Goal: Information Seeking & Learning: Learn about a topic

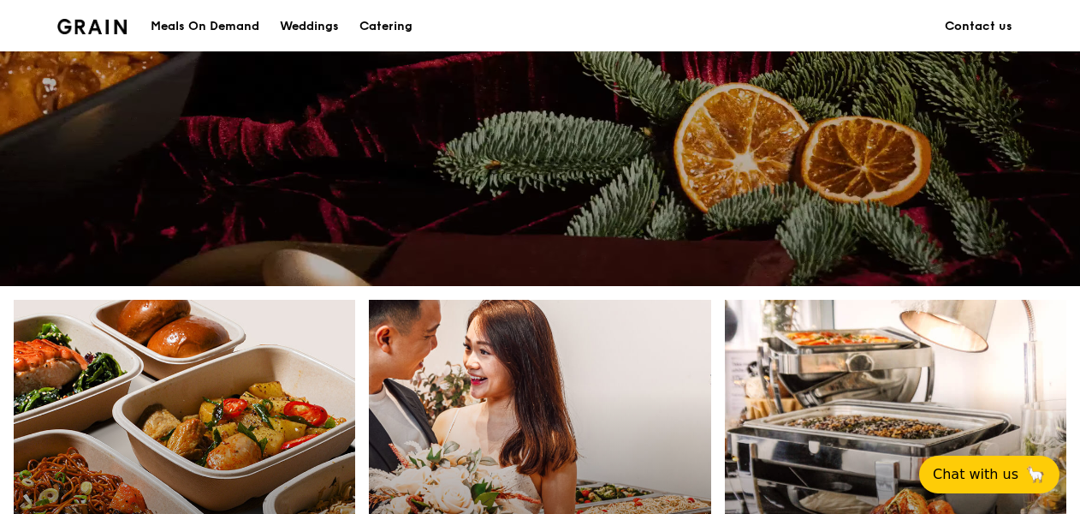
scroll to position [257, 0]
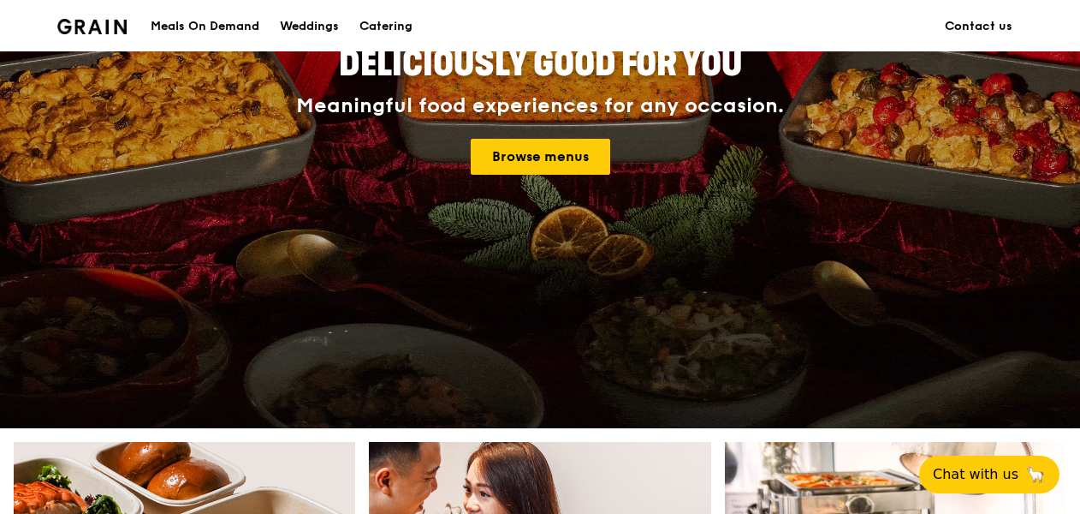
click at [235, 27] on div "Meals On Demand" at bounding box center [205, 26] width 109 height 51
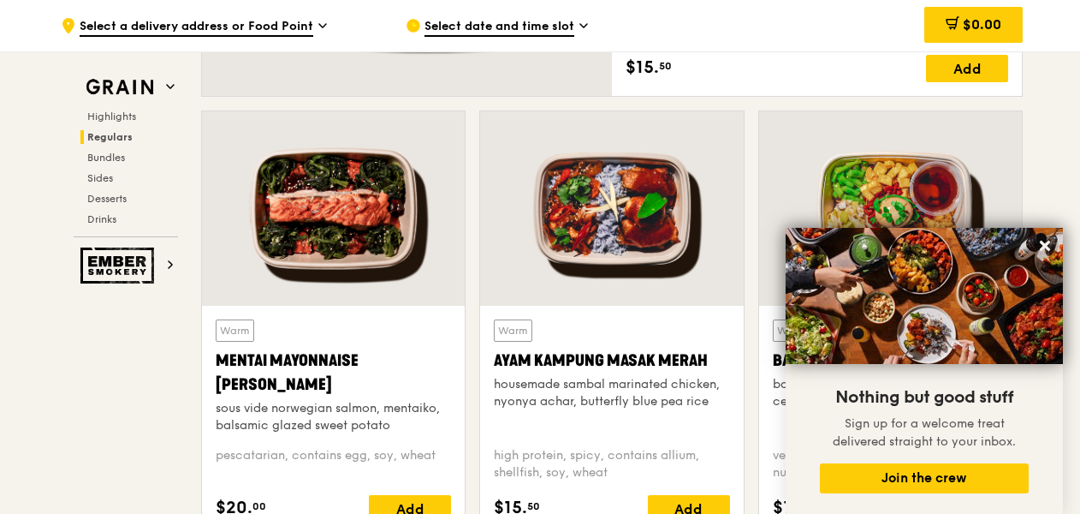
scroll to position [1626, 0]
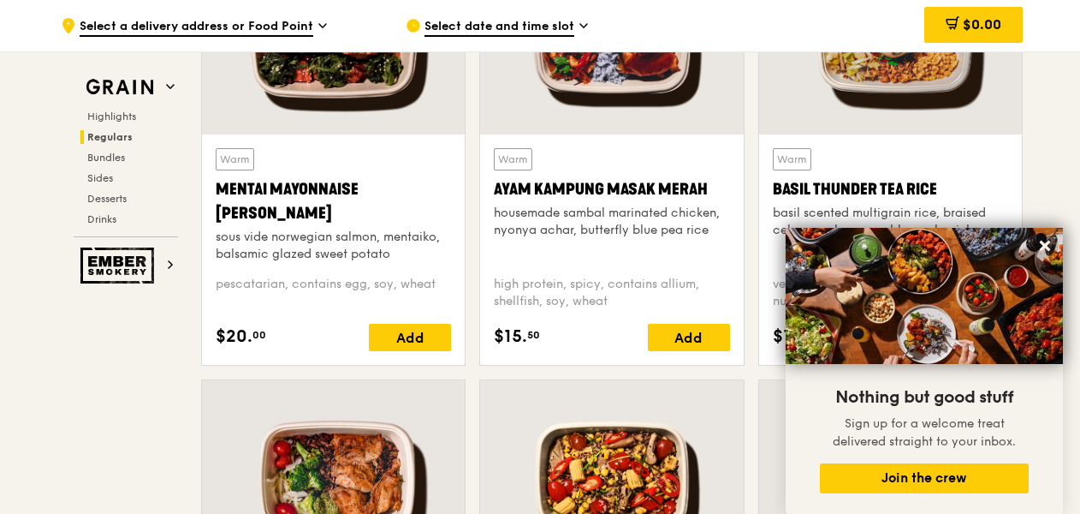
click at [914, 75] on div at bounding box center [890, 37] width 263 height 194
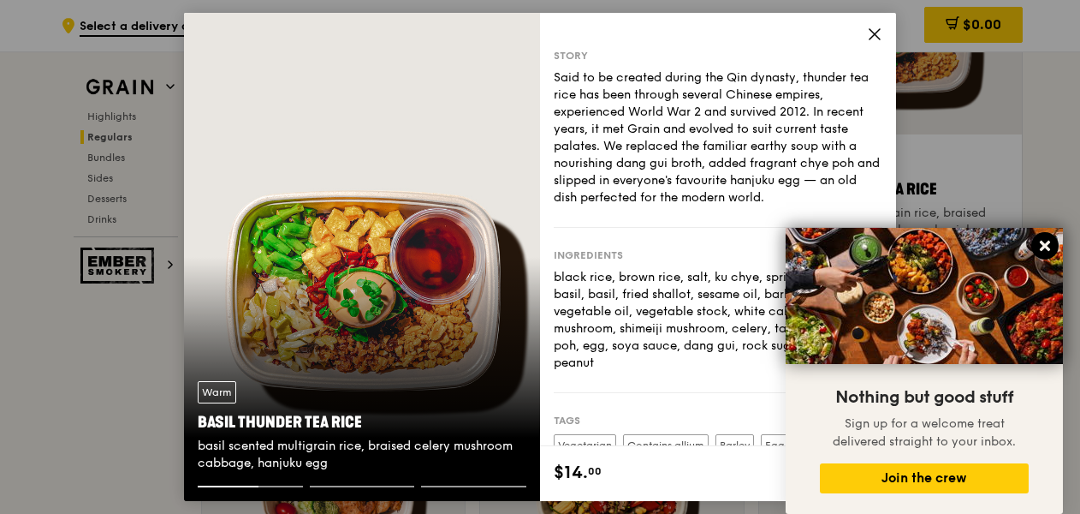
click at [1048, 251] on icon at bounding box center [1045, 246] width 10 height 10
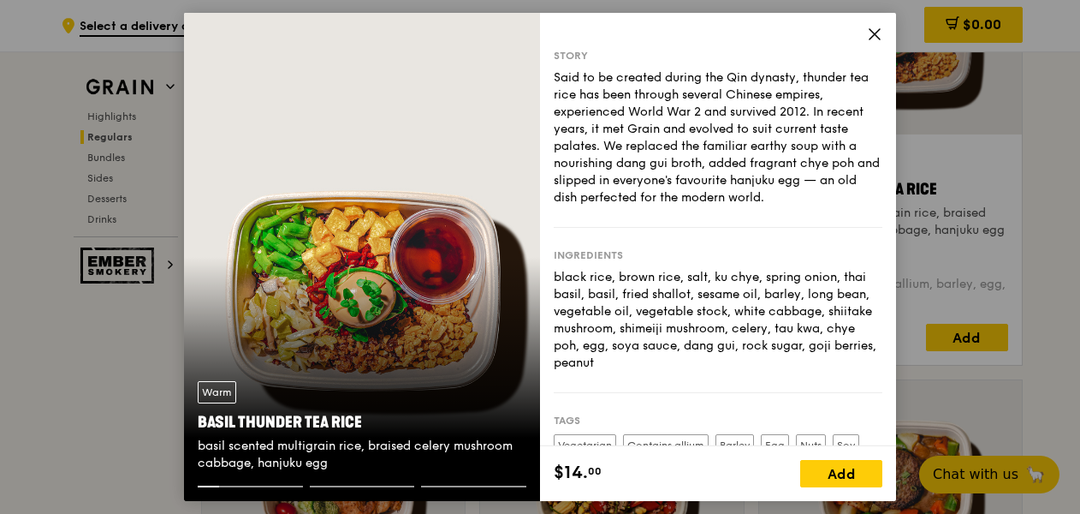
click at [413, 389] on div "Warm Basil Thunder Tea [PERSON_NAME] scented multigrain rice, braised celery mu…" at bounding box center [362, 426] width 356 height 118
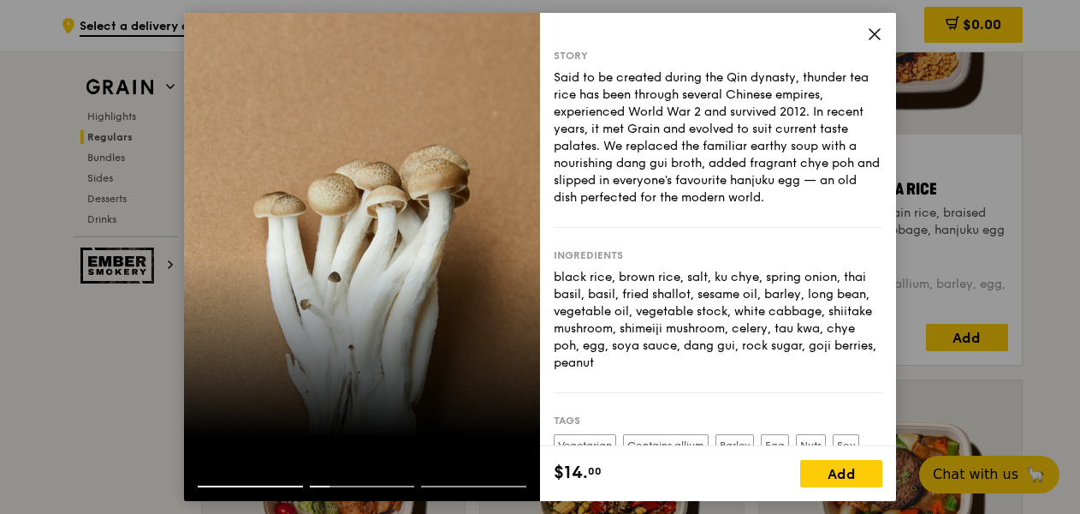
click at [252, 488] on div at bounding box center [362, 492] width 356 height 15
click at [204, 483] on div at bounding box center [362, 471] width 356 height 27
click at [488, 486] on div at bounding box center [473, 486] width 105 height 2
click at [383, 480] on div at bounding box center [362, 471] width 356 height 27
click at [383, 332] on div at bounding box center [362, 257] width 356 height 488
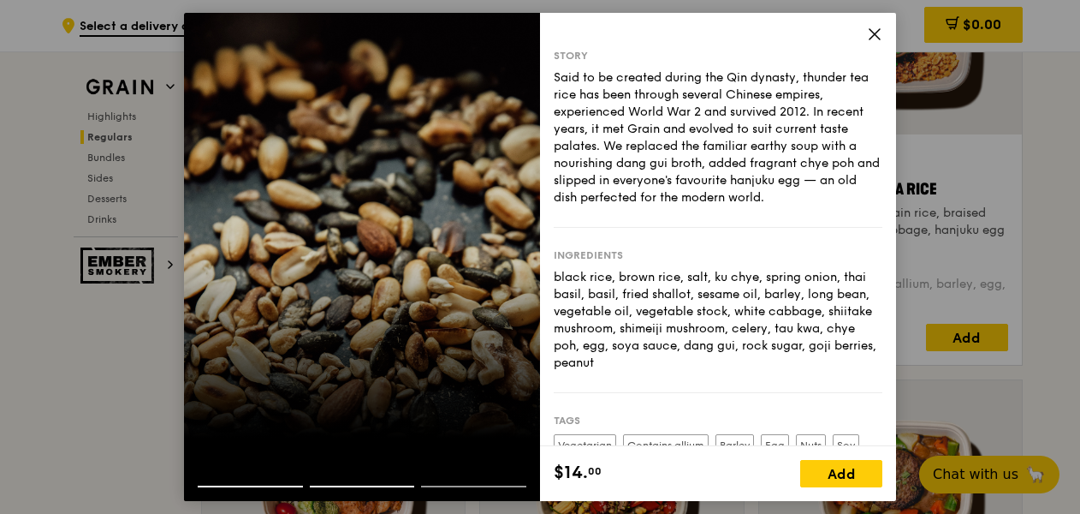
click at [378, 339] on div at bounding box center [362, 257] width 356 height 488
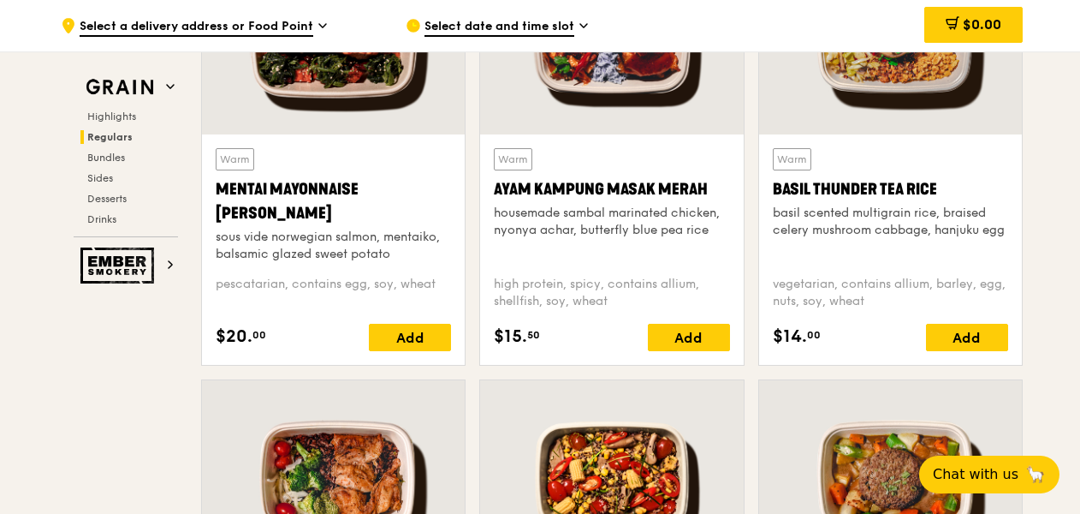
click at [874, 263] on div "Warm Basil Thunder Tea [PERSON_NAME] scented multigrain rice, braised celery mu…" at bounding box center [890, 249] width 235 height 203
click at [894, 207] on div "basil scented multigrain rice, braised celery mushroom cabbage, hanjuku egg" at bounding box center [890, 222] width 235 height 34
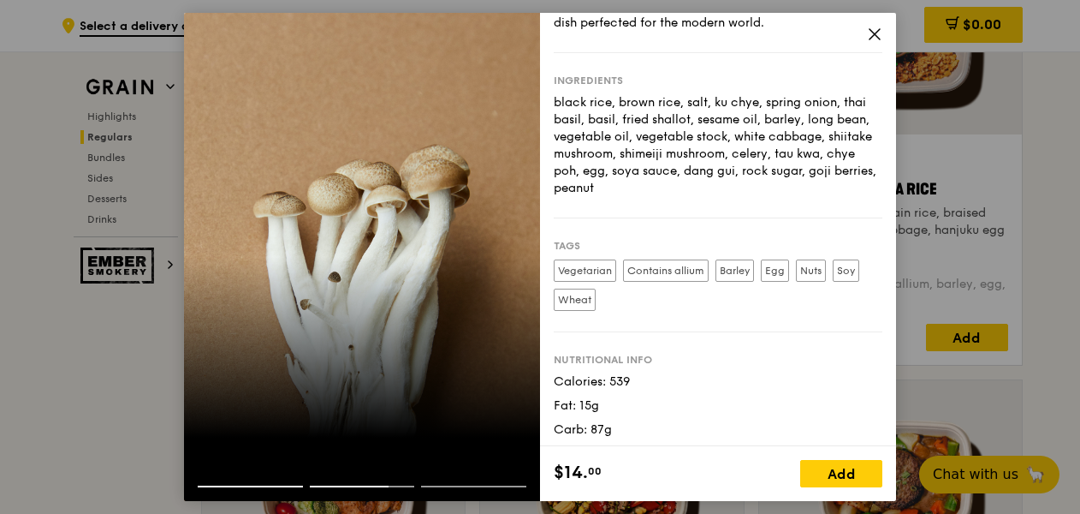
scroll to position [202, 0]
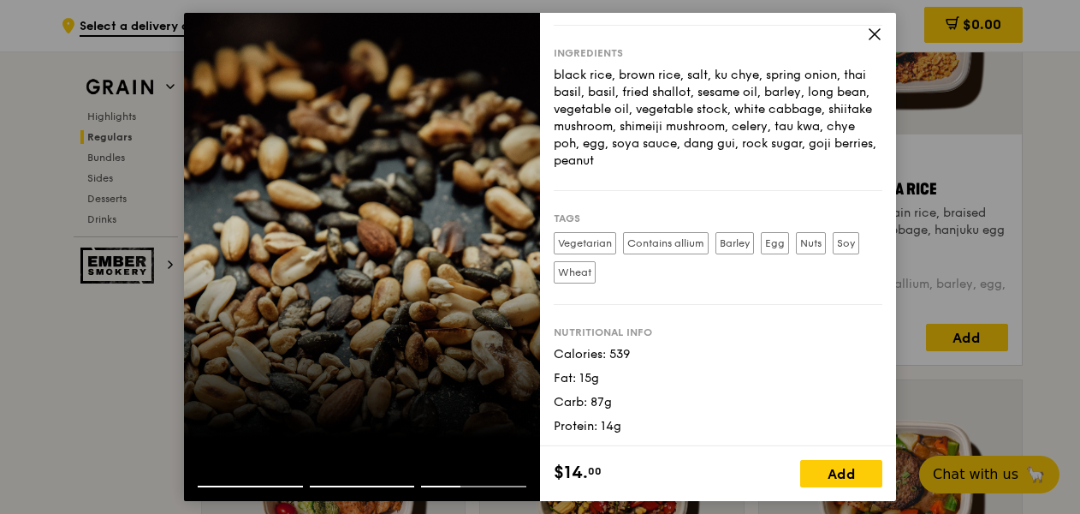
click at [583, 244] on label "Vegetarian" at bounding box center [585, 243] width 62 height 22
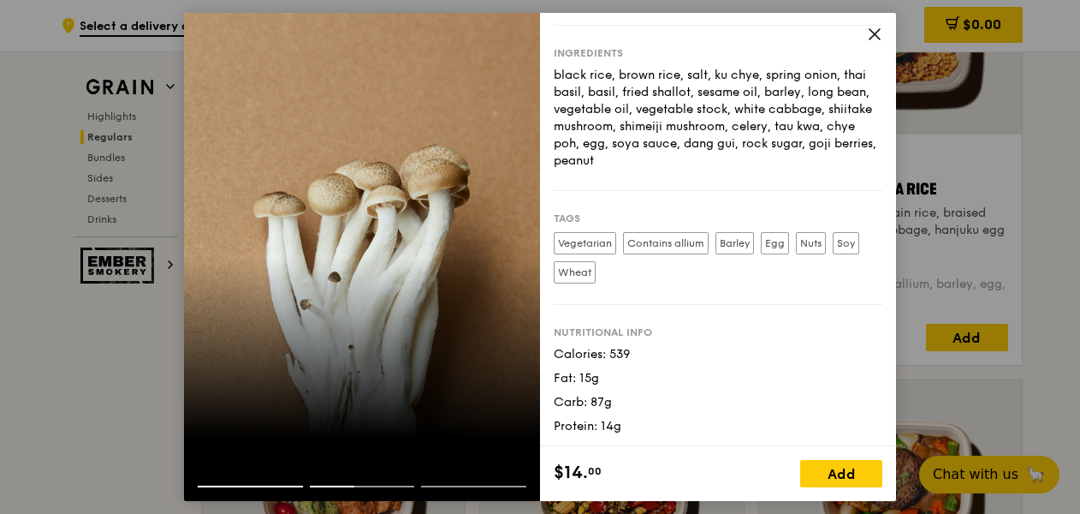
drag, startPoint x: 555, startPoint y: 51, endPoint x: 717, endPoint y: 434, distance: 415.8
click at [717, 434] on div "Story Said to be created during the Qin dynasty, thunder tea rice has been thro…" at bounding box center [718, 229] width 356 height 433
copy div "Lorem Ipsu do si ametcon adipis eli Sed doeiusm, tempori utl etdo mag aliq enim…"
click at [872, 30] on icon at bounding box center [874, 34] width 15 height 15
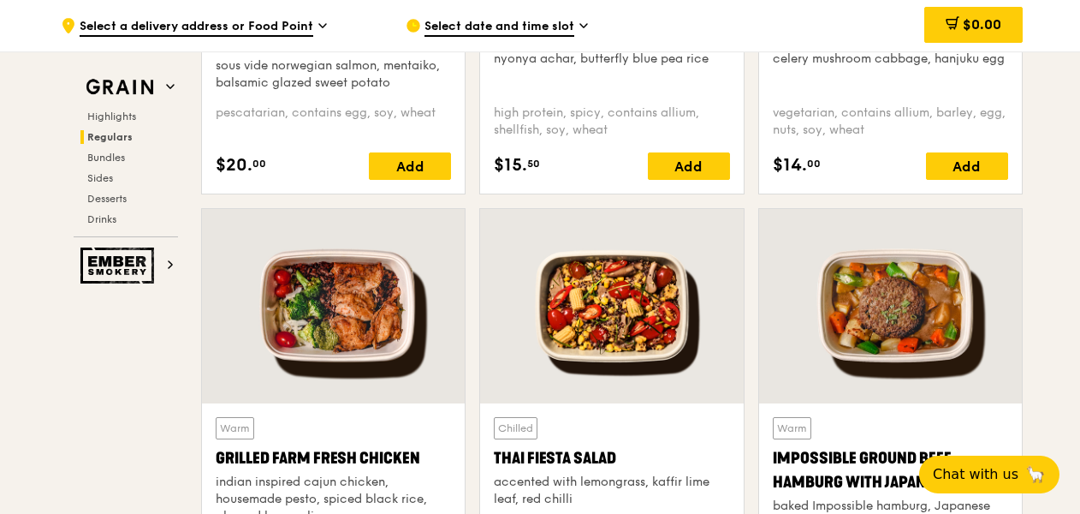
scroll to position [1883, 0]
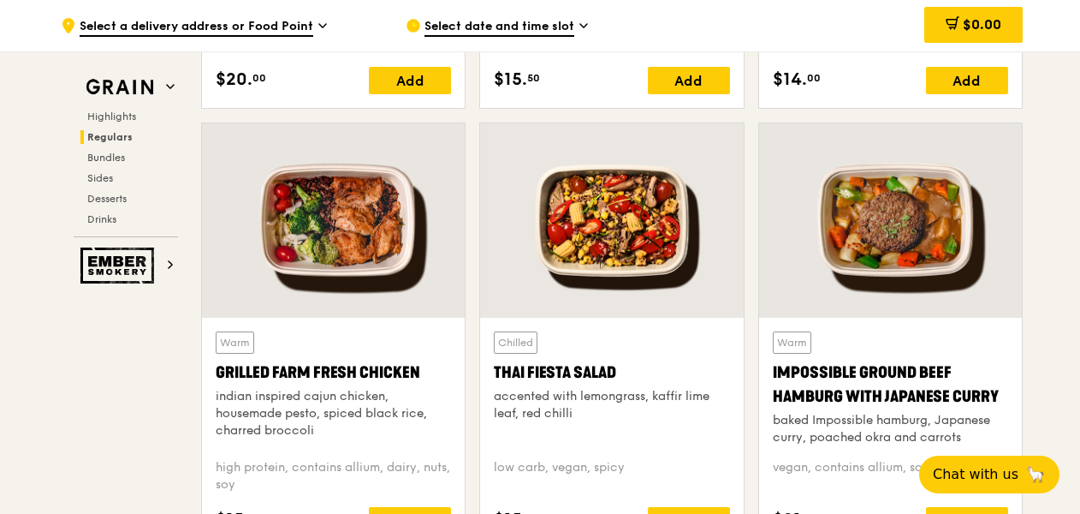
click at [609, 256] on div at bounding box center [611, 220] width 263 height 194
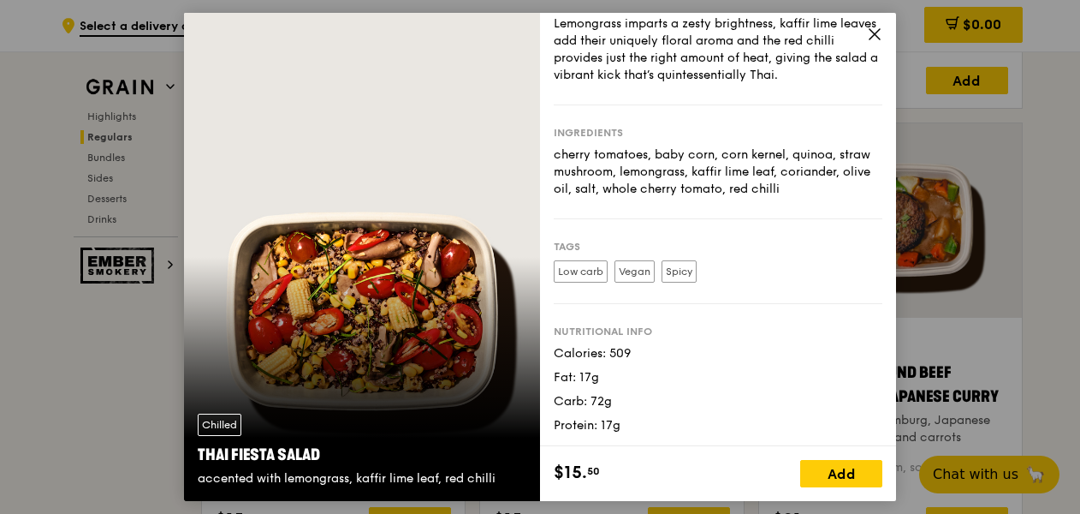
scroll to position [88, 0]
drag, startPoint x: 557, startPoint y: 51, endPoint x: 705, endPoint y: 416, distance: 393.6
click at [705, 416] on div "Story The real magic of this dish lies in its aromatic accents. Lemongrass impa…" at bounding box center [718, 229] width 356 height 433
copy div "tory The real magic of this dish lies in its aromatic accents. Lemongrass impar…"
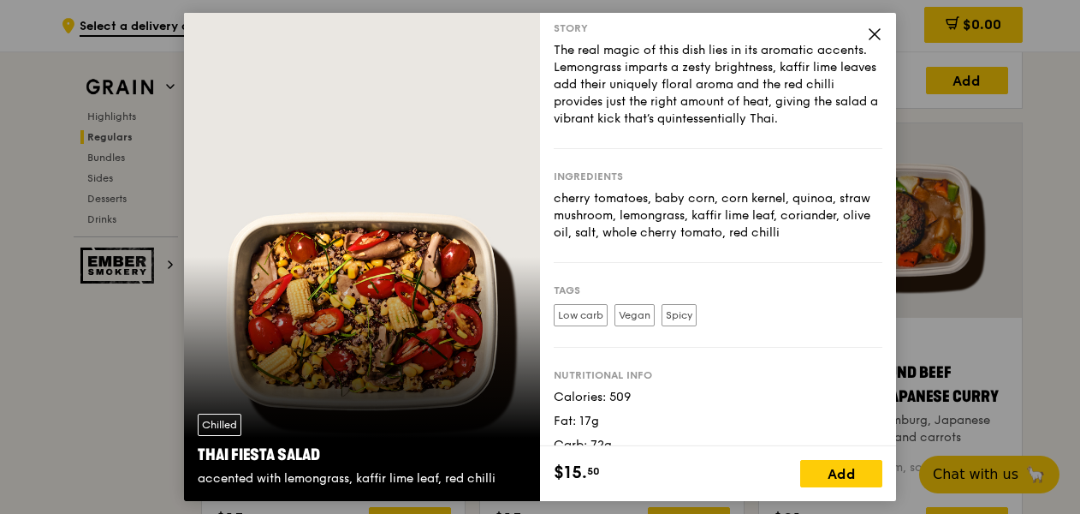
scroll to position [0, 0]
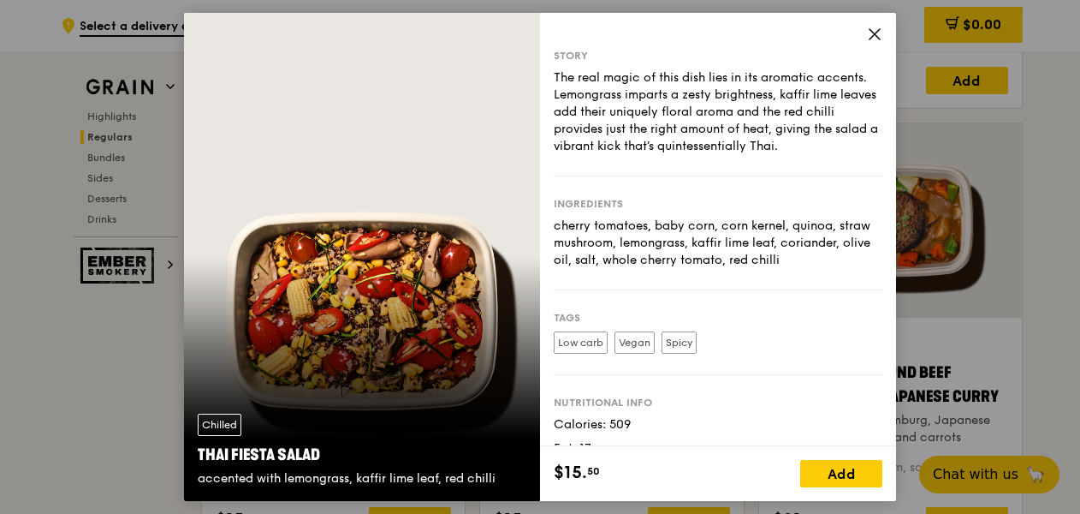
click at [818, 209] on div "Ingredients" at bounding box center [718, 204] width 329 height 14
click at [871, 38] on icon at bounding box center [875, 34] width 10 height 10
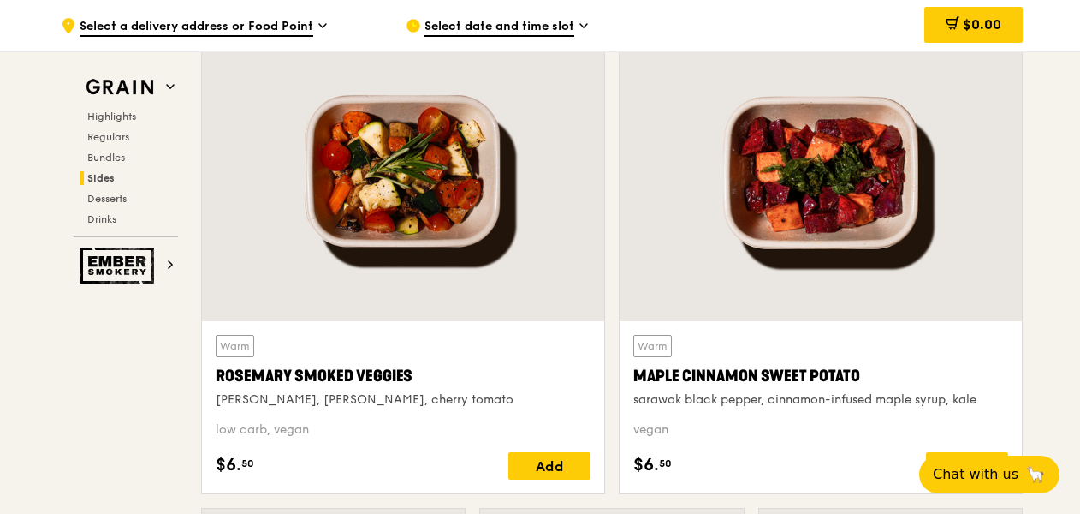
scroll to position [3938, 0]
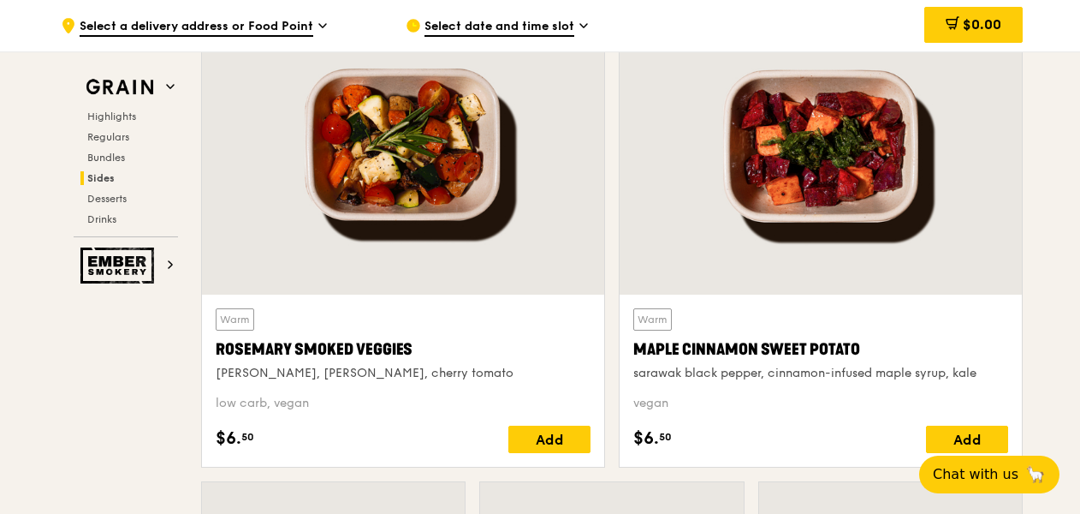
click at [382, 350] on div "Rosemary Smoked Veggies" at bounding box center [403, 349] width 375 height 24
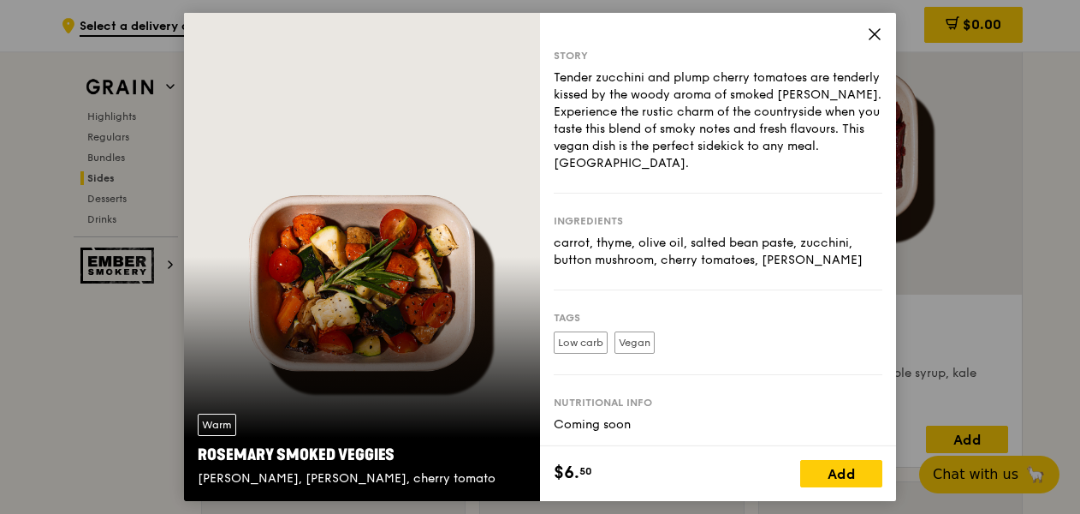
click at [878, 39] on icon at bounding box center [874, 34] width 15 height 15
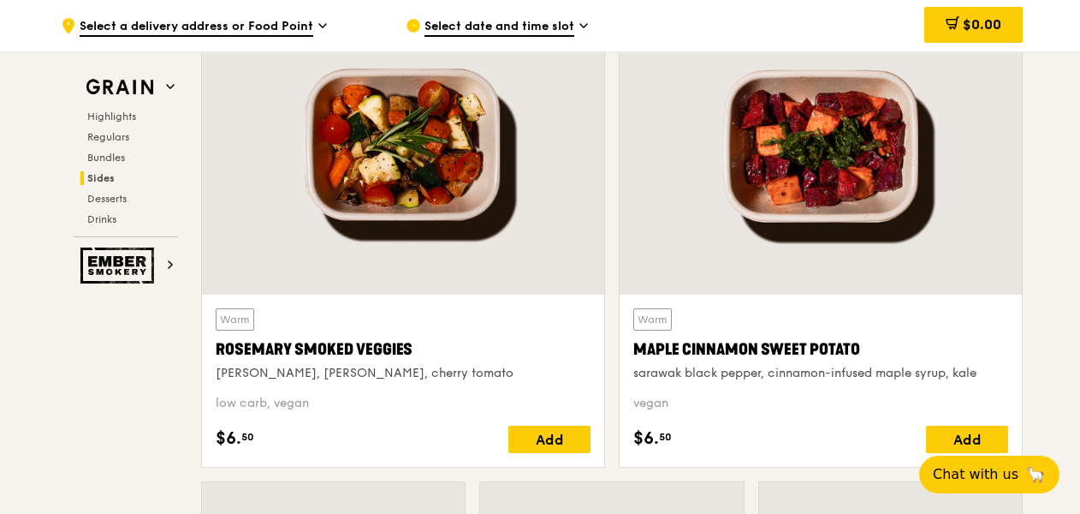
click at [734, 378] on div "Warm Maple Cinnamon Sweet Potato sarawak black pepper, cinnamon-infused maple s…" at bounding box center [820, 380] width 375 height 145
click at [733, 365] on div "sarawak black pepper, cinnamon-infused maple syrup, kale" at bounding box center [820, 373] width 375 height 17
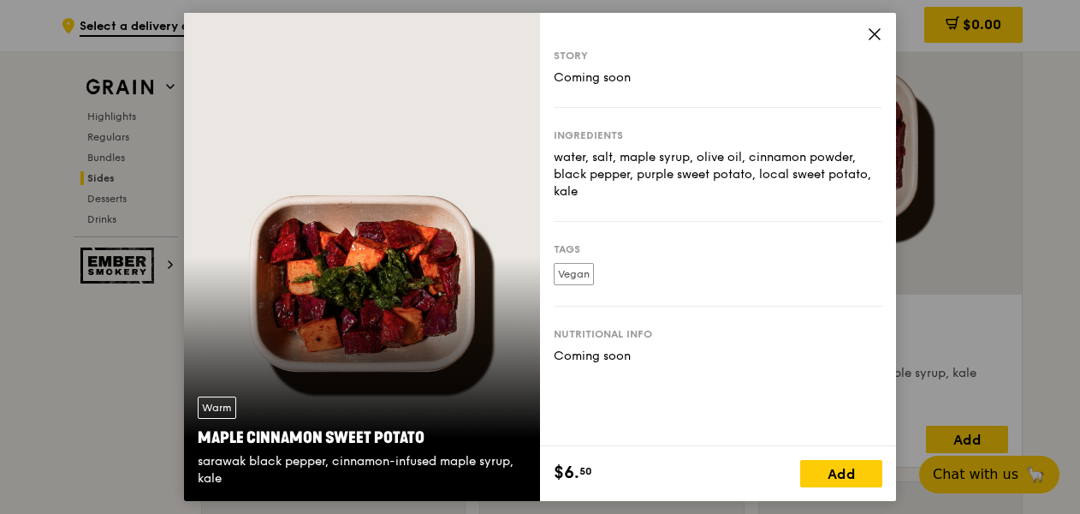
click at [880, 32] on icon at bounding box center [874, 34] width 15 height 15
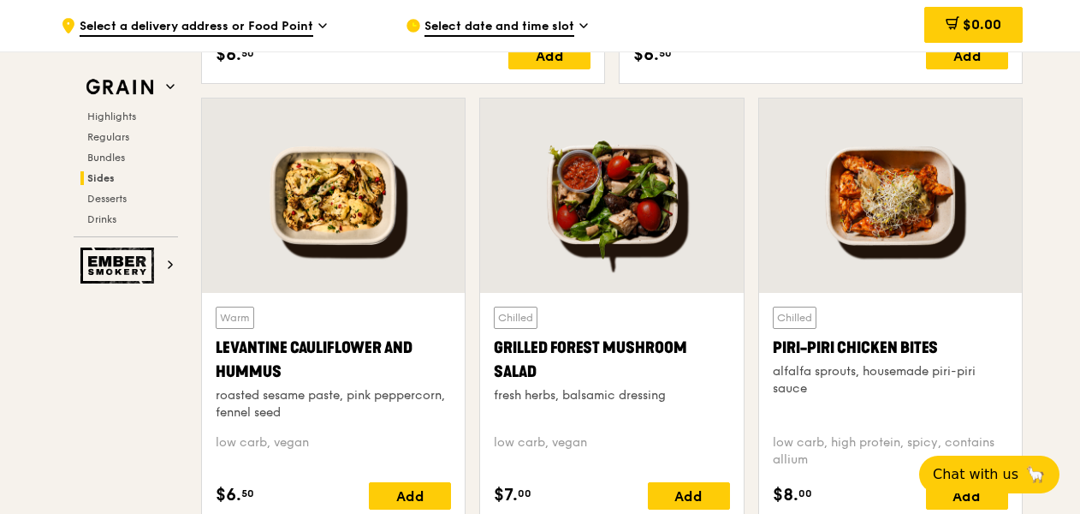
scroll to position [4451, 0]
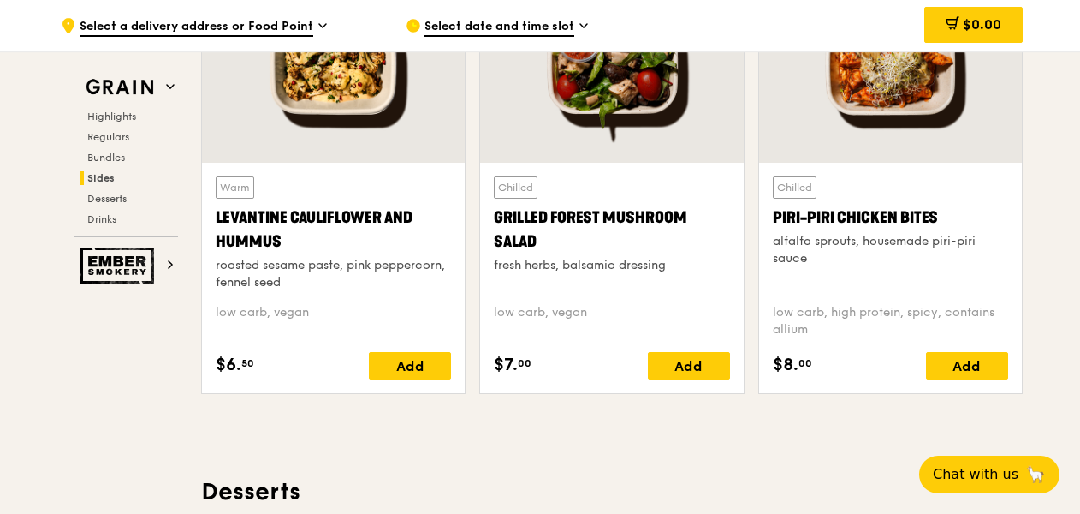
click at [366, 205] on div "Levantine Cauliflower and Hummus" at bounding box center [333, 229] width 235 height 48
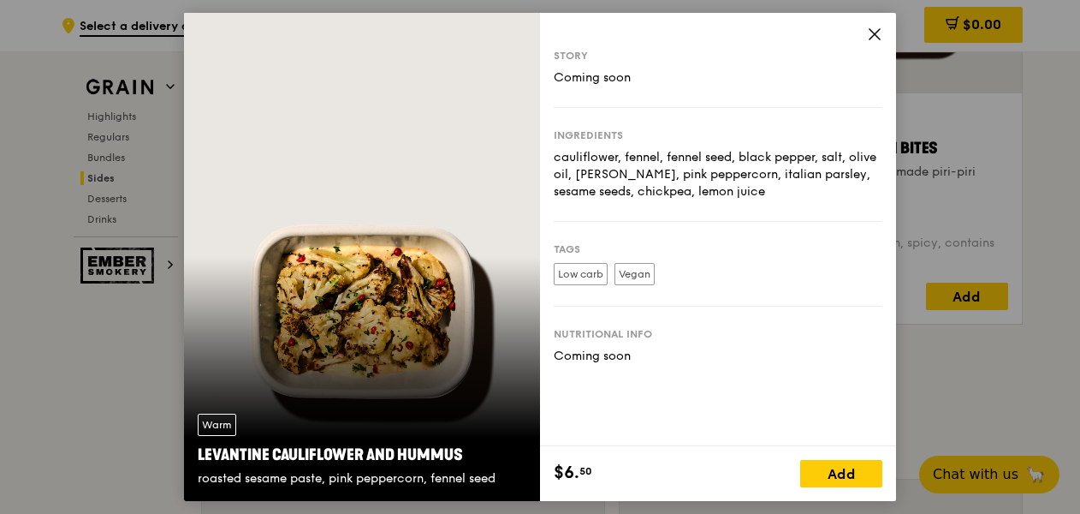
scroll to position [4537, 0]
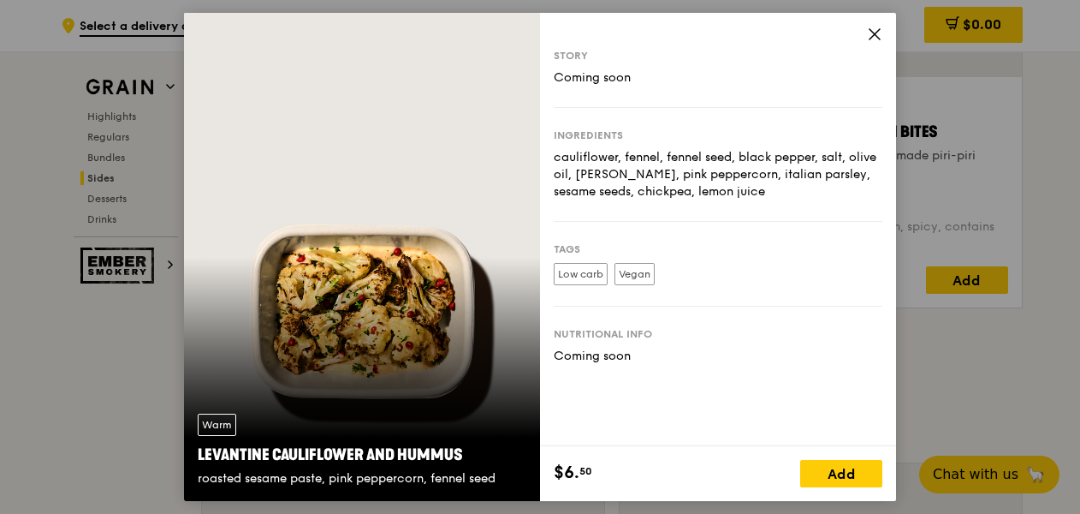
click at [875, 37] on icon at bounding box center [874, 34] width 15 height 15
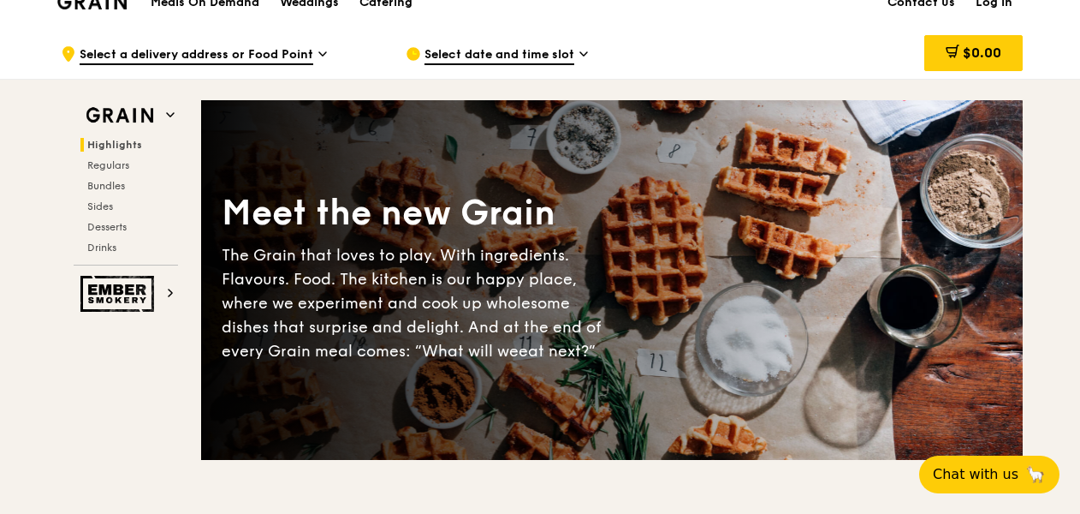
scroll to position [0, 0]
